Goal: Task Accomplishment & Management: Use online tool/utility

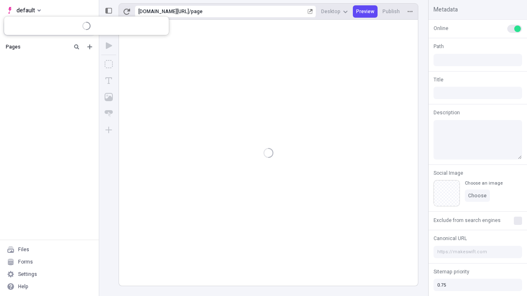
type input "/page"
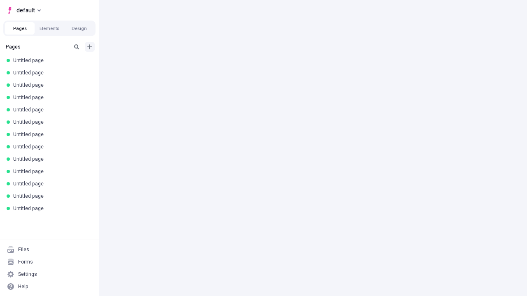
click at [90, 47] on icon "Add new" at bounding box center [89, 46] width 5 height 5
click at [133, 64] on span "Blank page" at bounding box center [138, 63] width 51 height 7
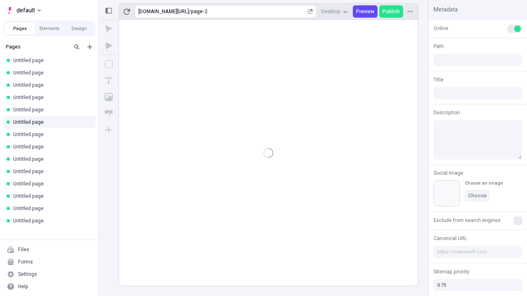
type input "/page-2"
